Goal: Transaction & Acquisition: Purchase product/service

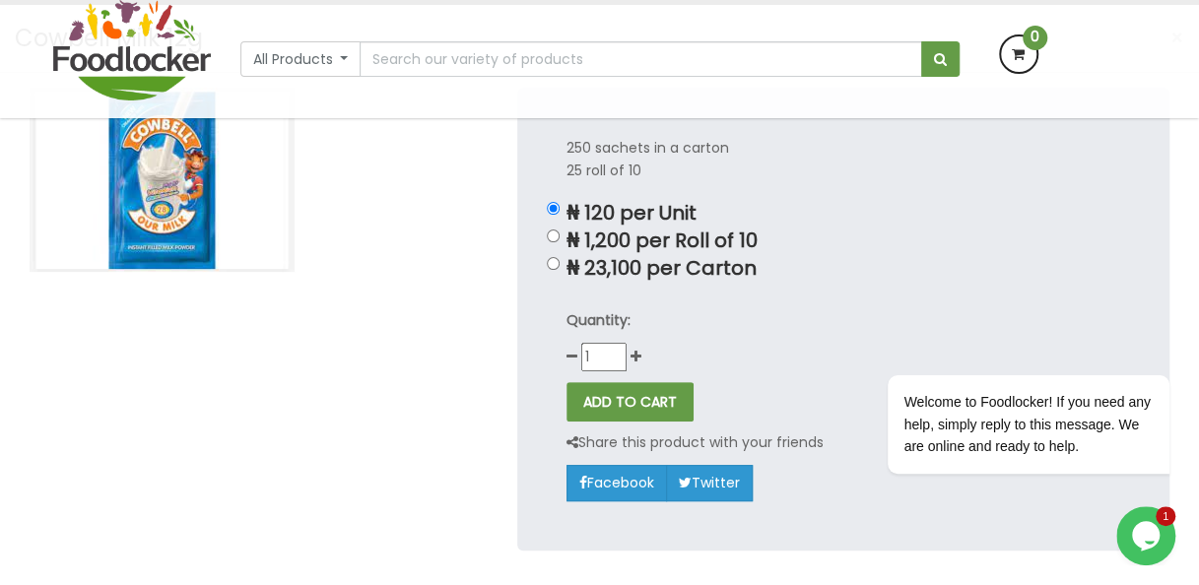
scroll to position [197, 0]
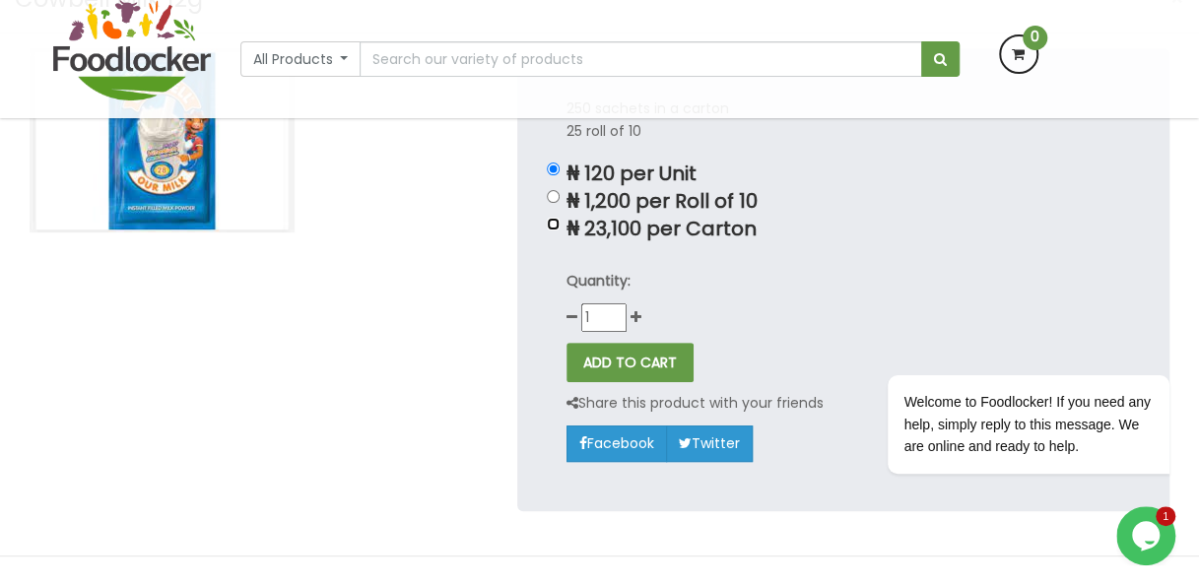
click at [550, 224] on input "₦ 23,100 per Carton" at bounding box center [553, 224] width 13 height 13
radio input "true"
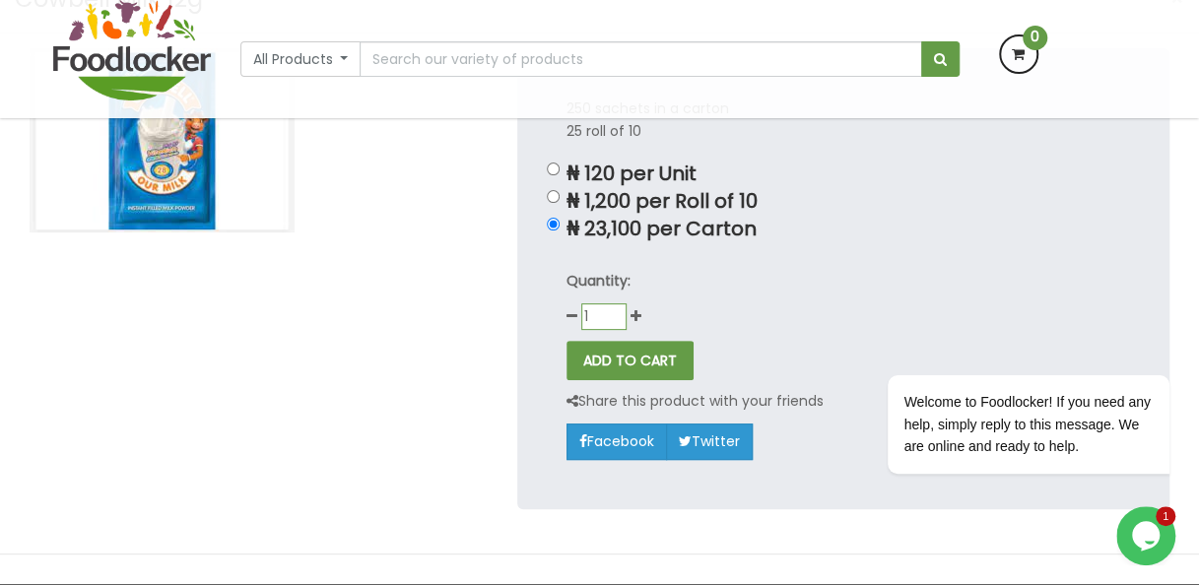
click at [605, 322] on input "1" at bounding box center [603, 316] width 45 height 27
type input "1"
type input "500"
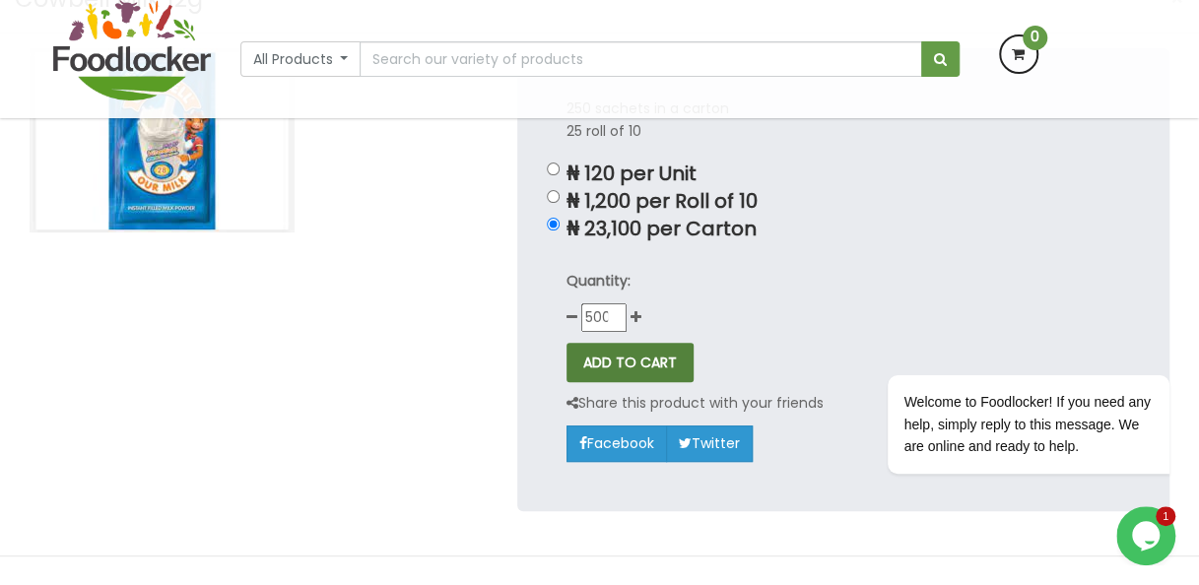
click at [622, 363] on button "ADD TO CART" at bounding box center [629, 362] width 127 height 39
click at [408, 396] on div at bounding box center [258, 293] width 487 height 491
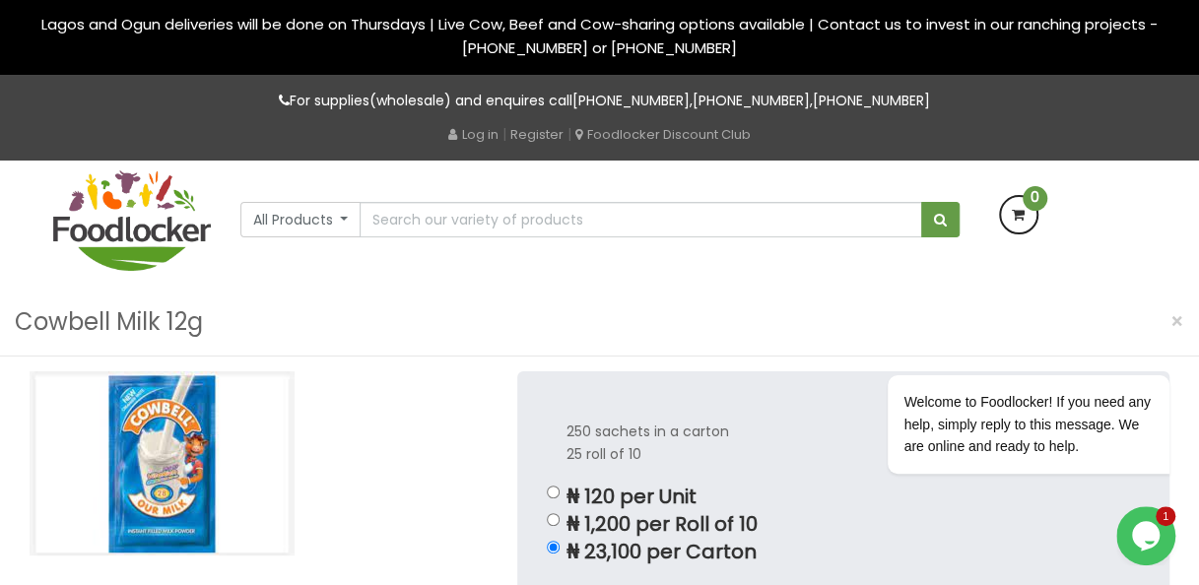
scroll to position [11, 0]
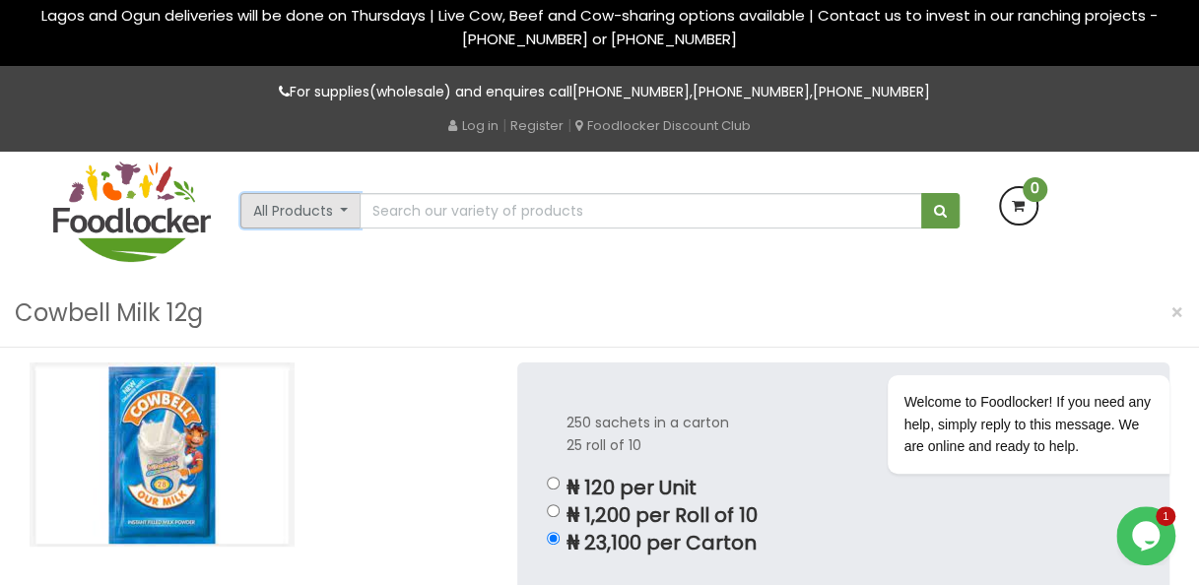
click at [353, 209] on button "All Products" at bounding box center [300, 210] width 121 height 35
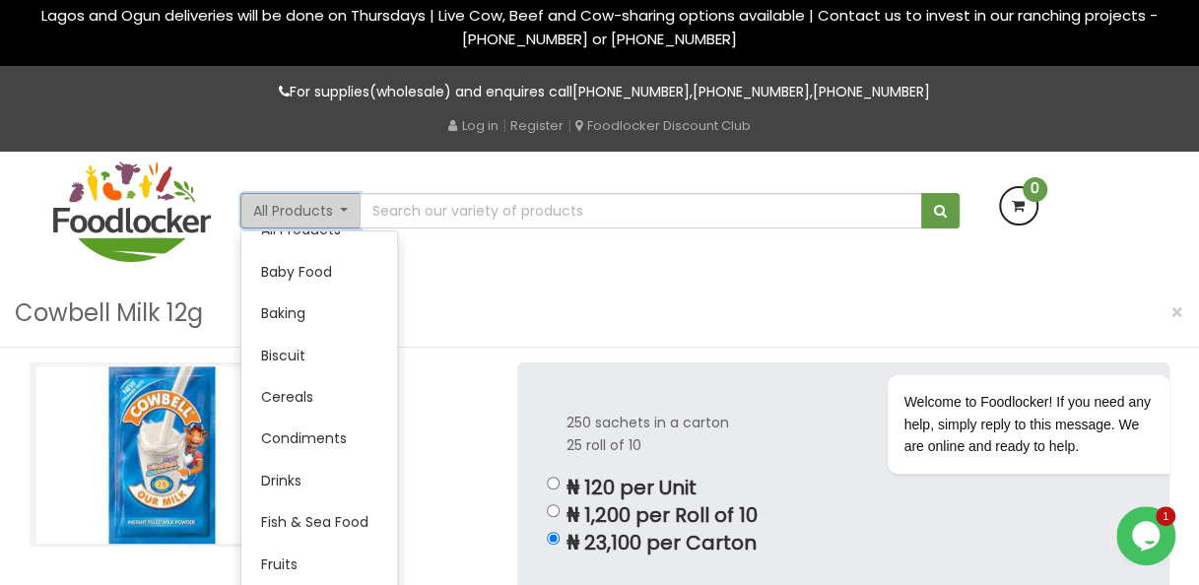
scroll to position [0, 0]
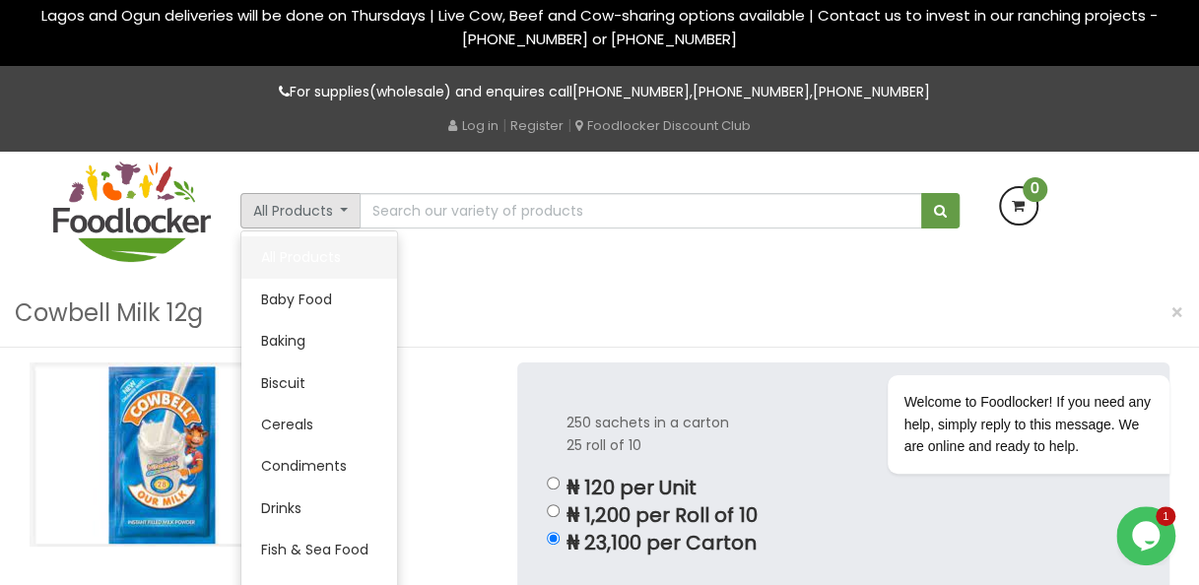
click at [309, 243] on link "All Products" at bounding box center [319, 256] width 156 height 41
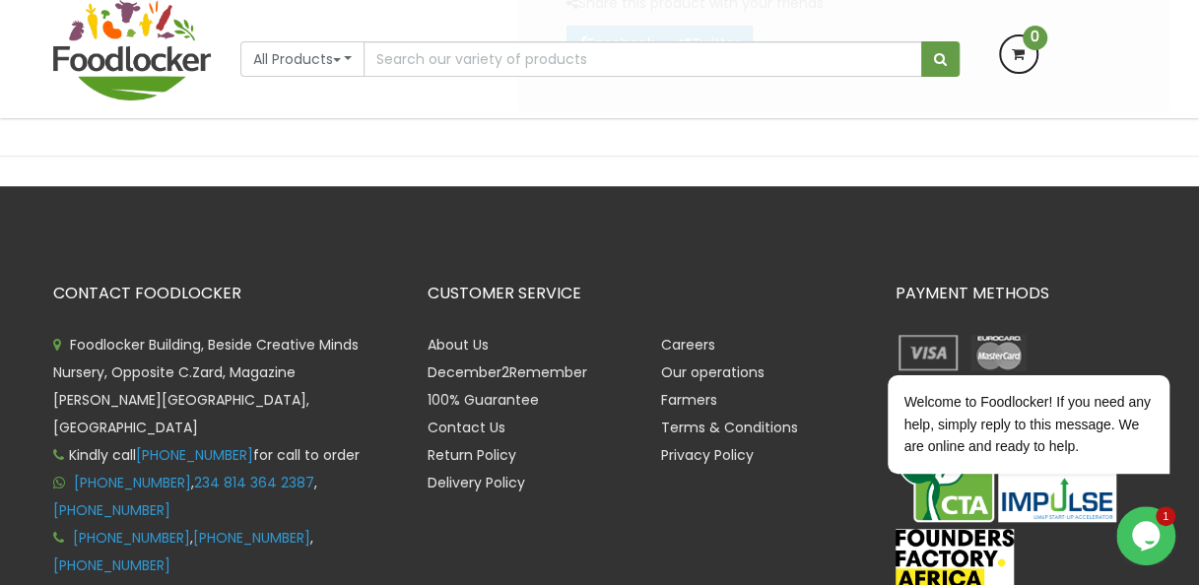
scroll to position [612, 0]
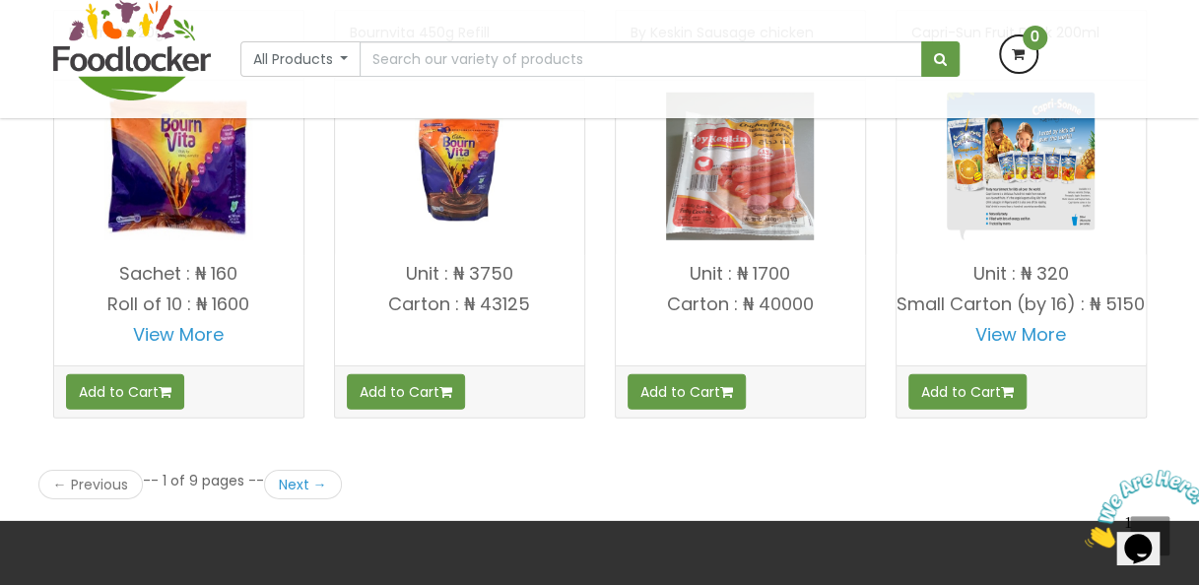
scroll to position [2712, 0]
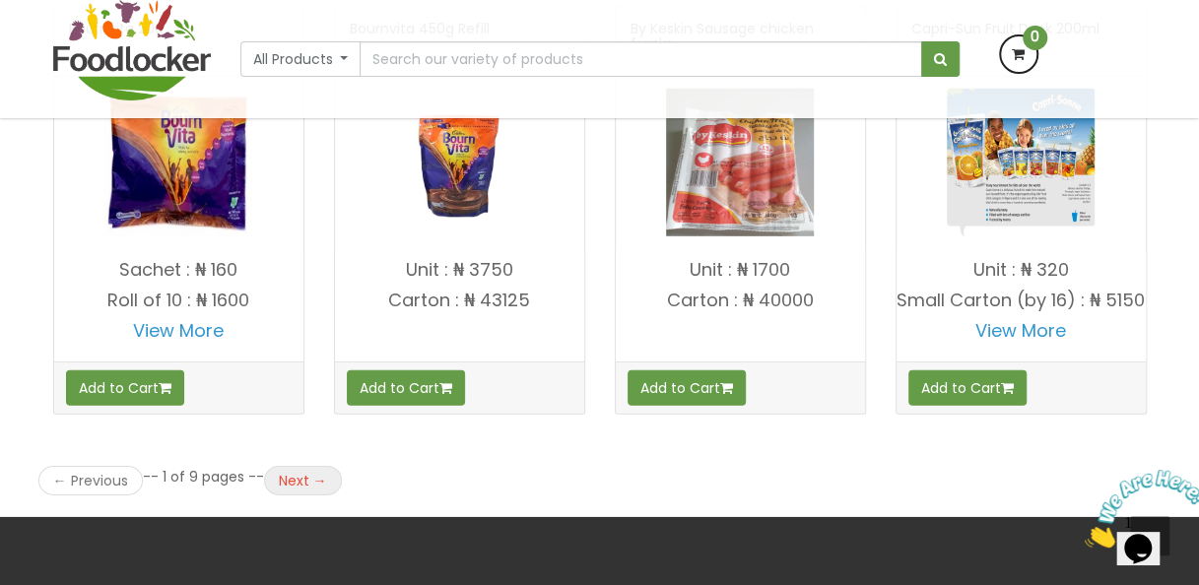
click at [309, 468] on link "Next →" at bounding box center [303, 481] width 78 height 30
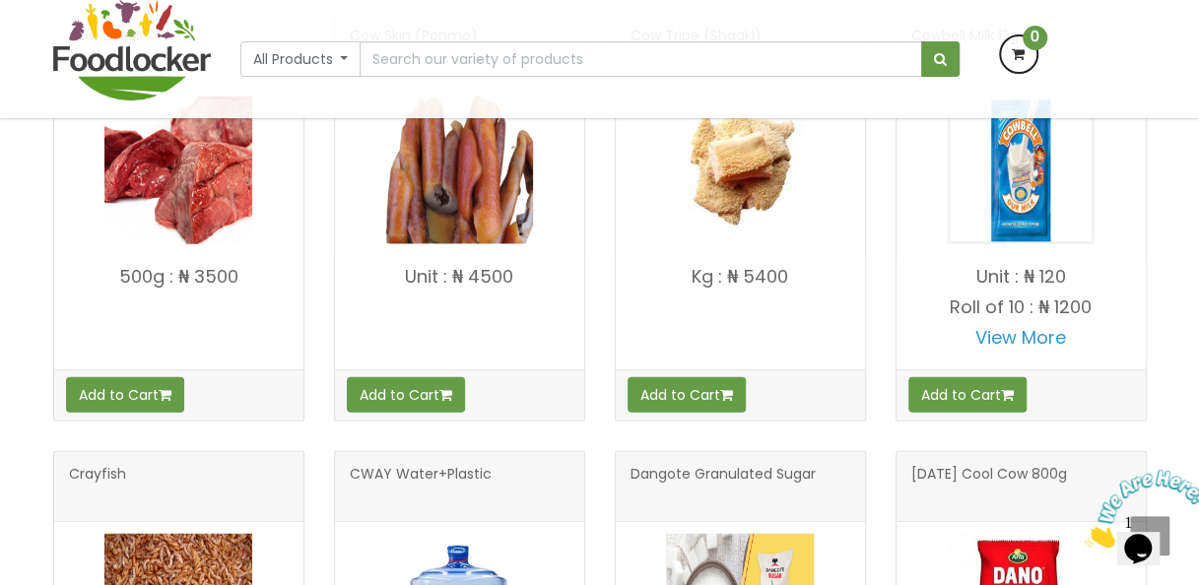
scroll to position [2272, 0]
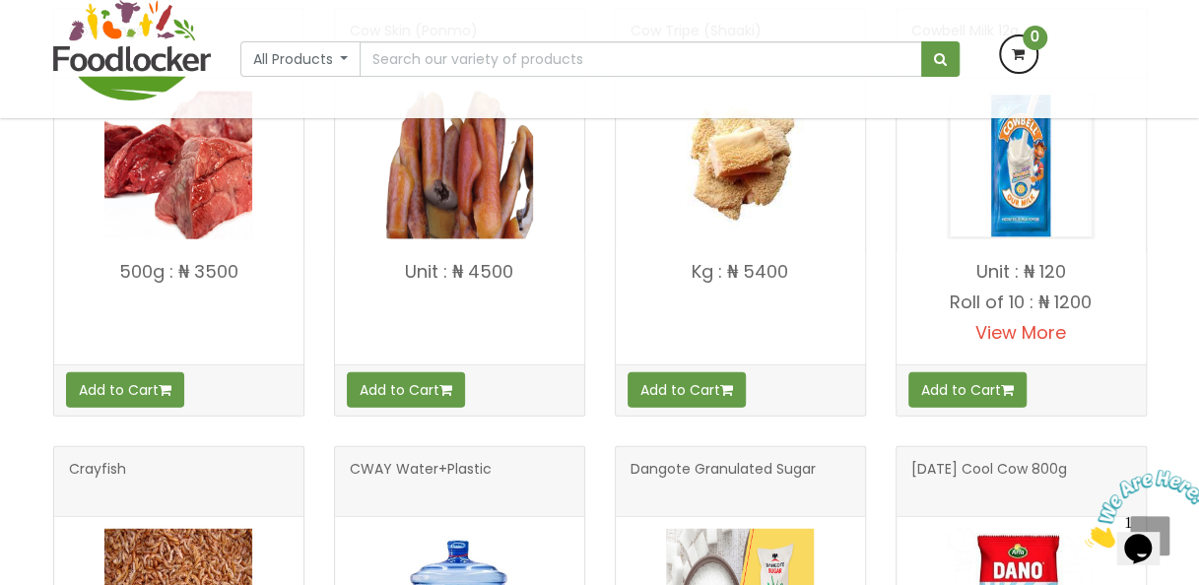
click at [1022, 320] on link "View More" at bounding box center [1020, 332] width 91 height 25
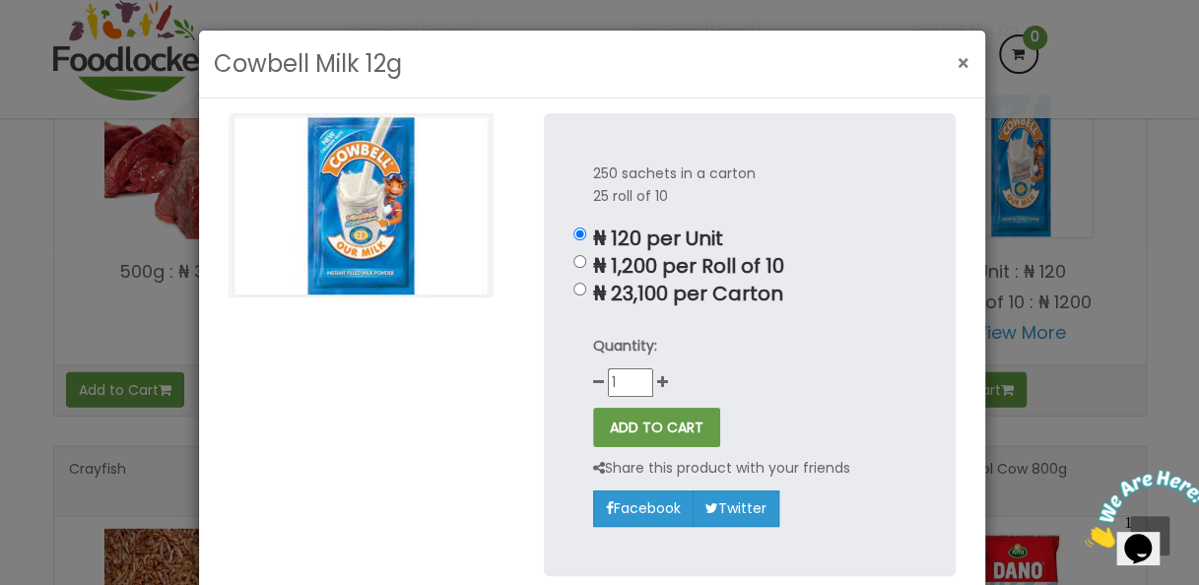
click at [957, 60] on span "×" at bounding box center [963, 63] width 14 height 29
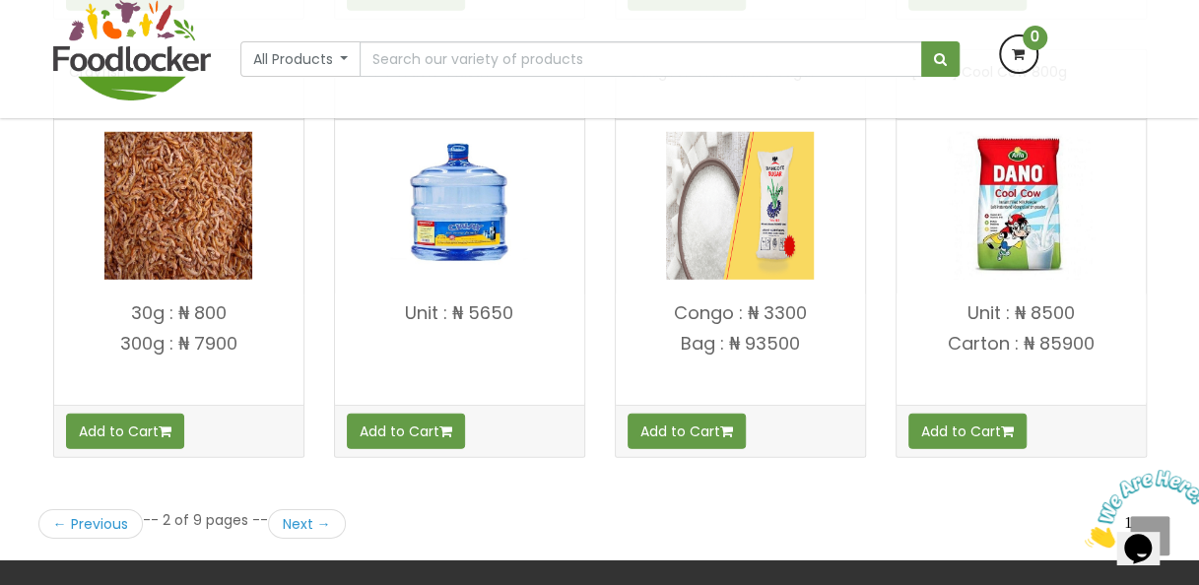
scroll to position [2673, 0]
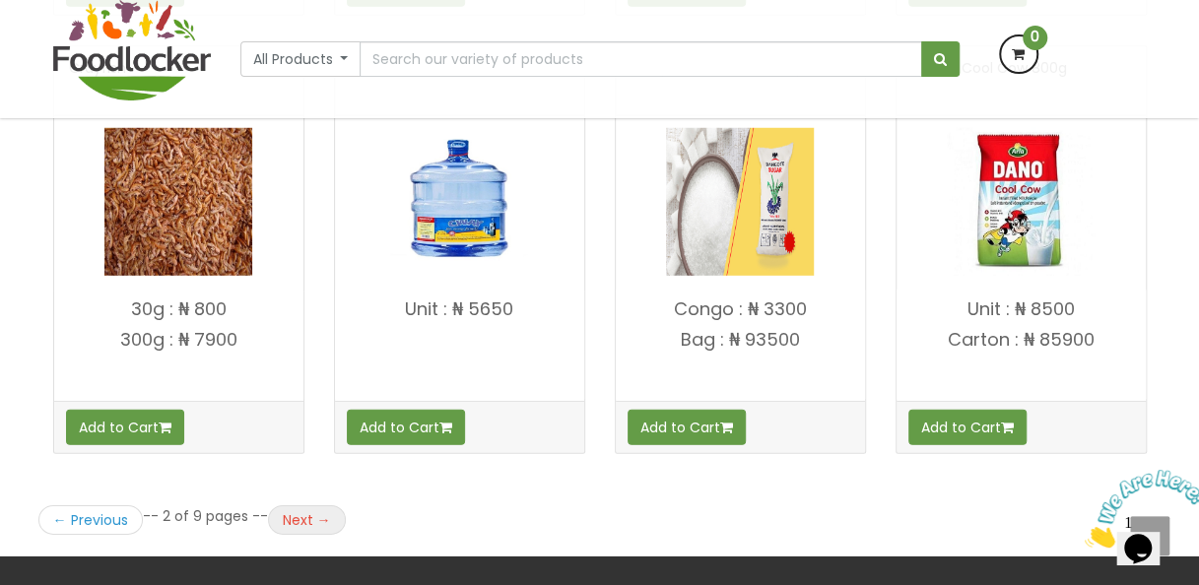
click at [318, 505] on link "Next →" at bounding box center [307, 520] width 78 height 30
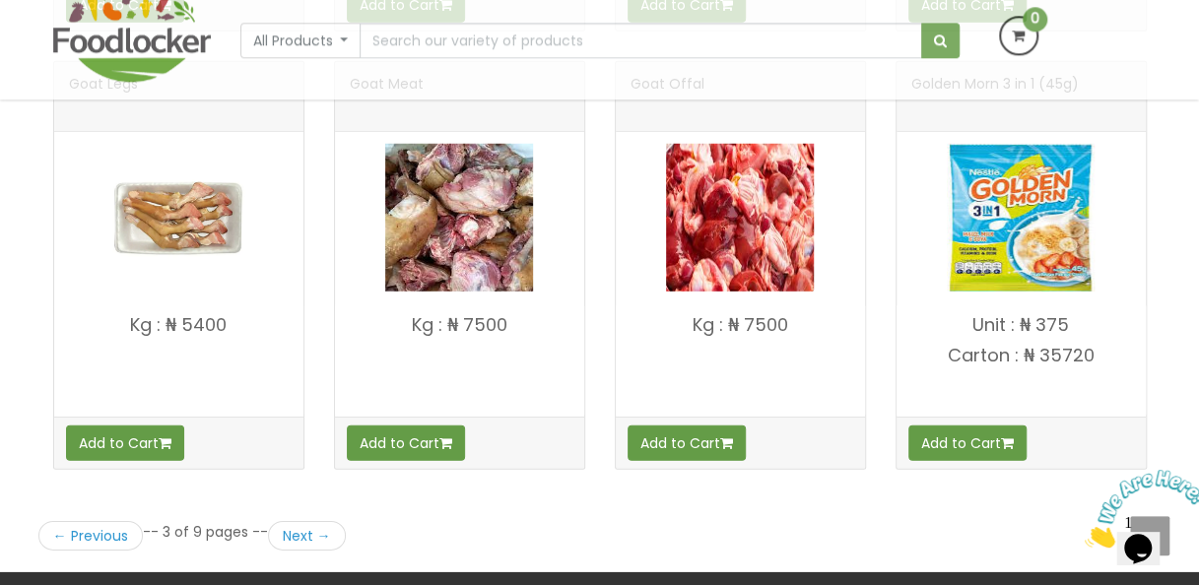
scroll to position [2643, 0]
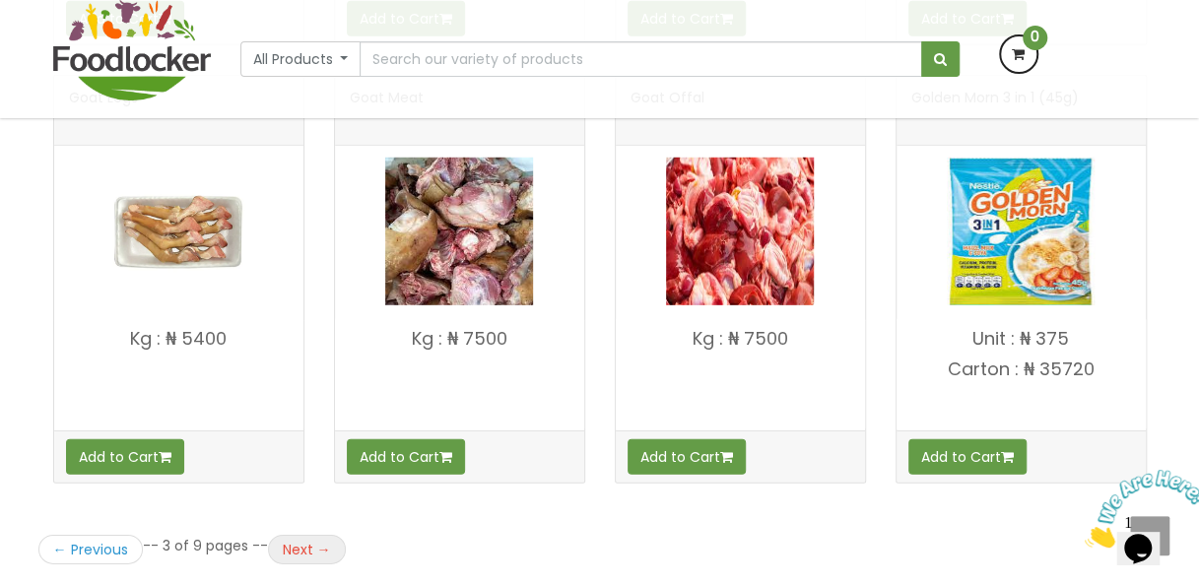
click at [293, 535] on link "Next →" at bounding box center [307, 550] width 78 height 30
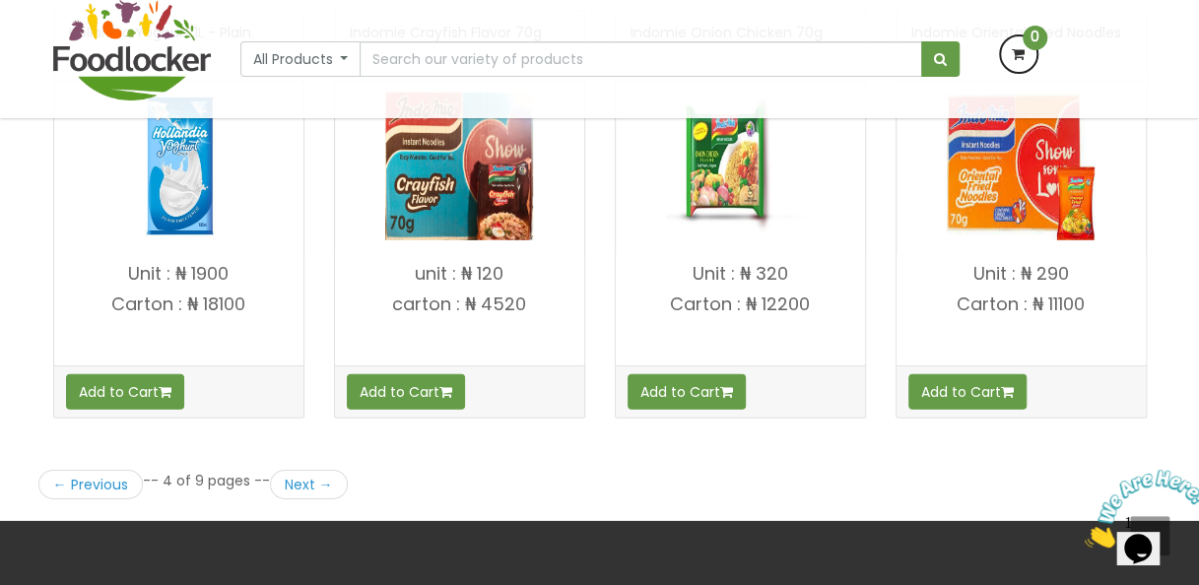
scroll to position [2713, 0]
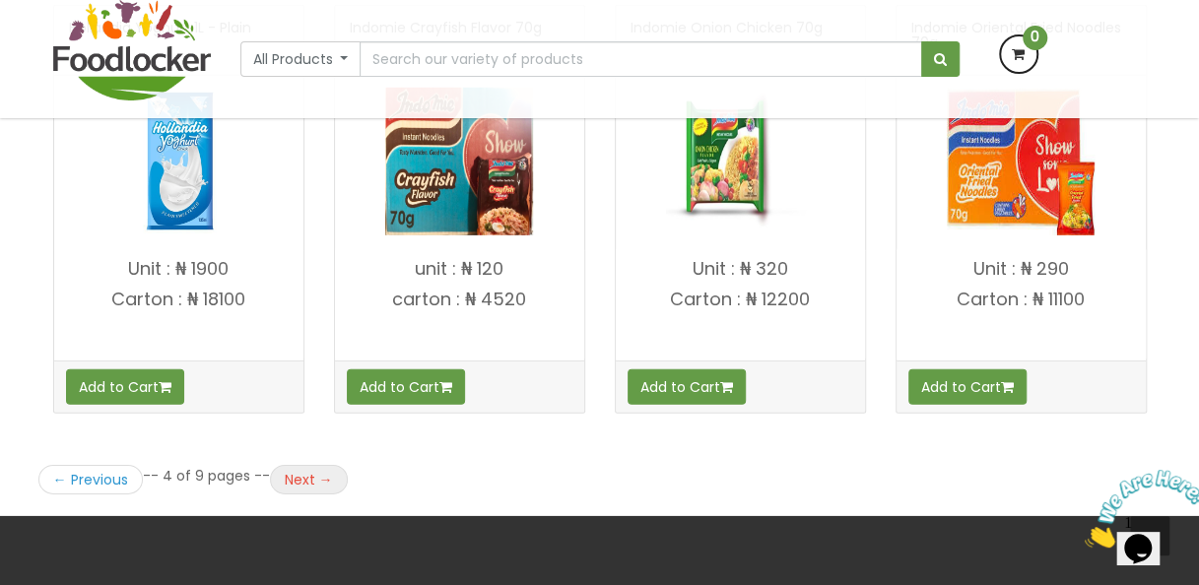
click at [295, 466] on link "Next →" at bounding box center [309, 480] width 78 height 30
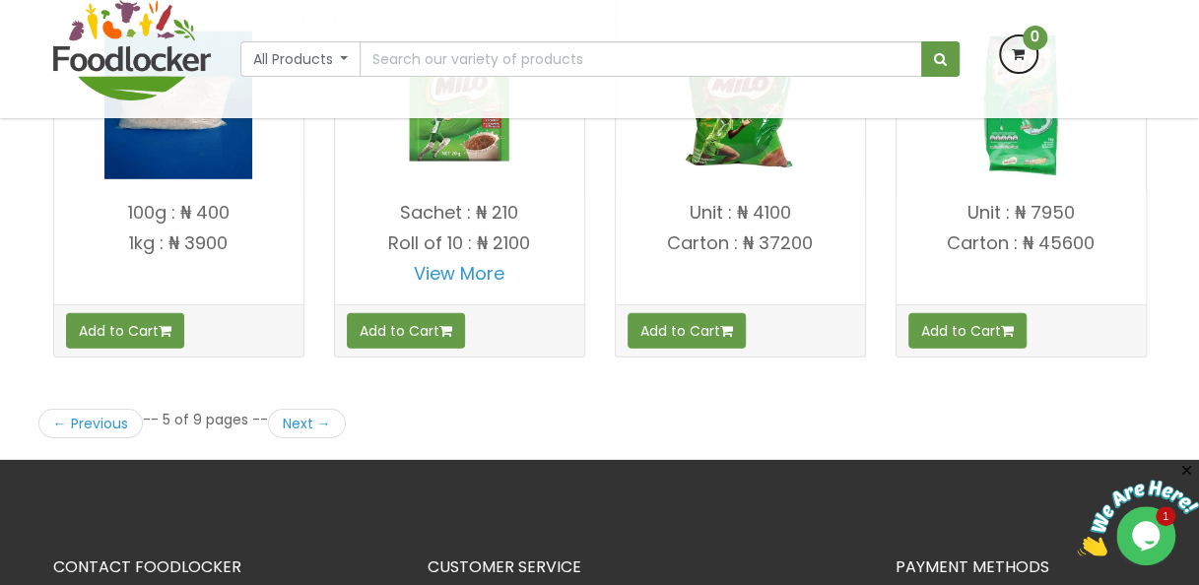
scroll to position [2779, 0]
